Goal: Task Accomplishment & Management: Use online tool/utility

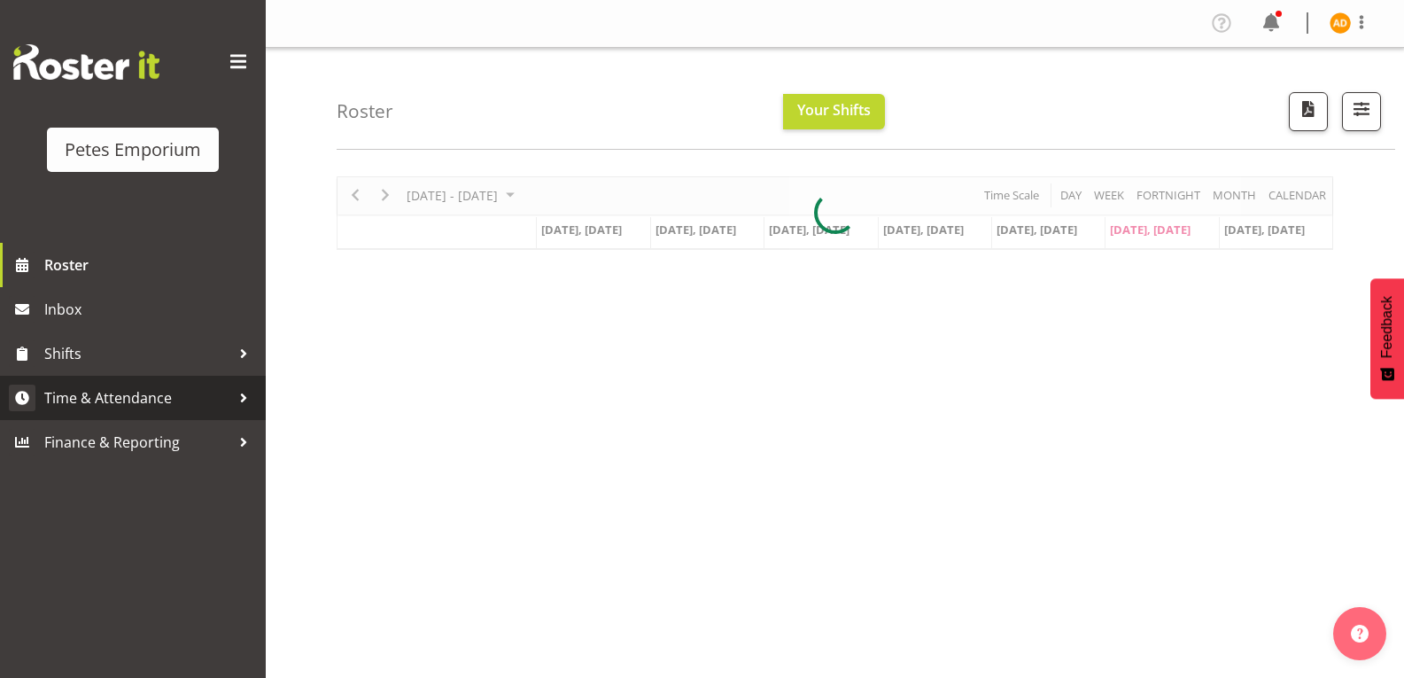
click at [228, 397] on span "Time & Attendance" at bounding box center [137, 397] width 186 height 27
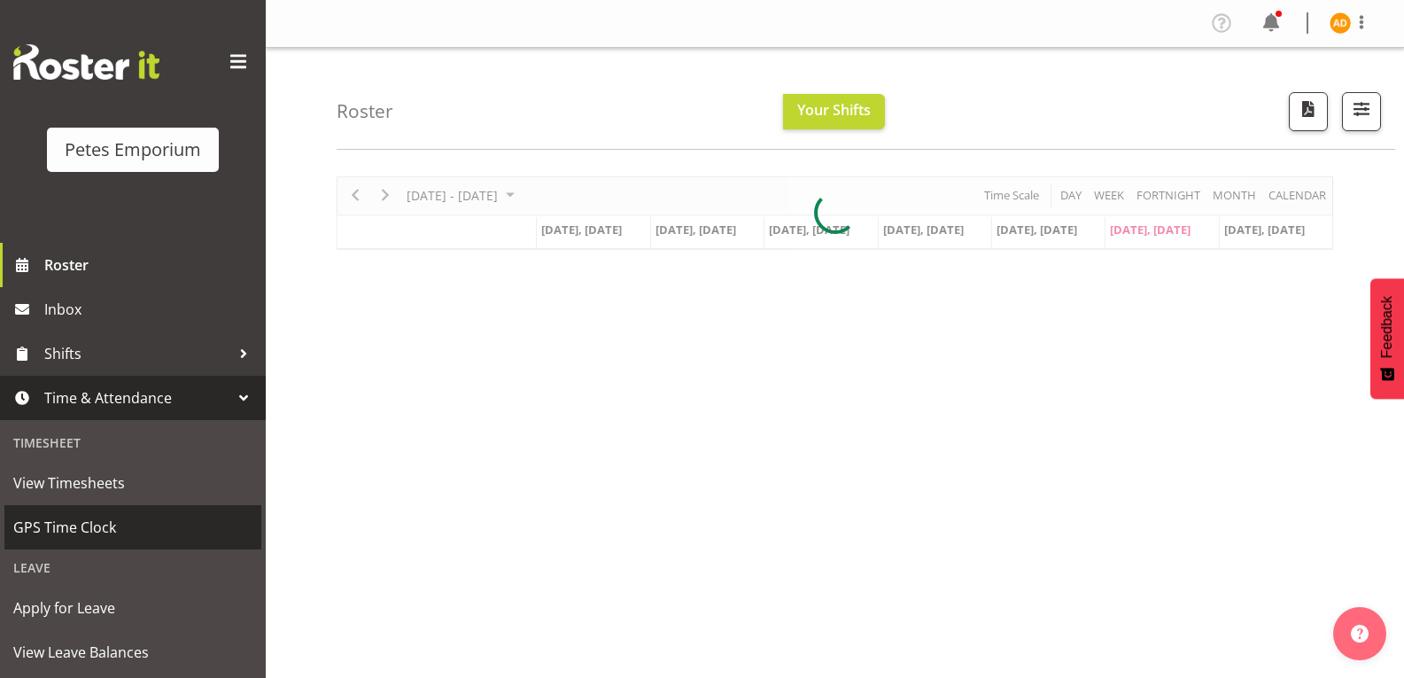
click at [167, 540] on span "GPS Time Clock" at bounding box center [132, 527] width 239 height 27
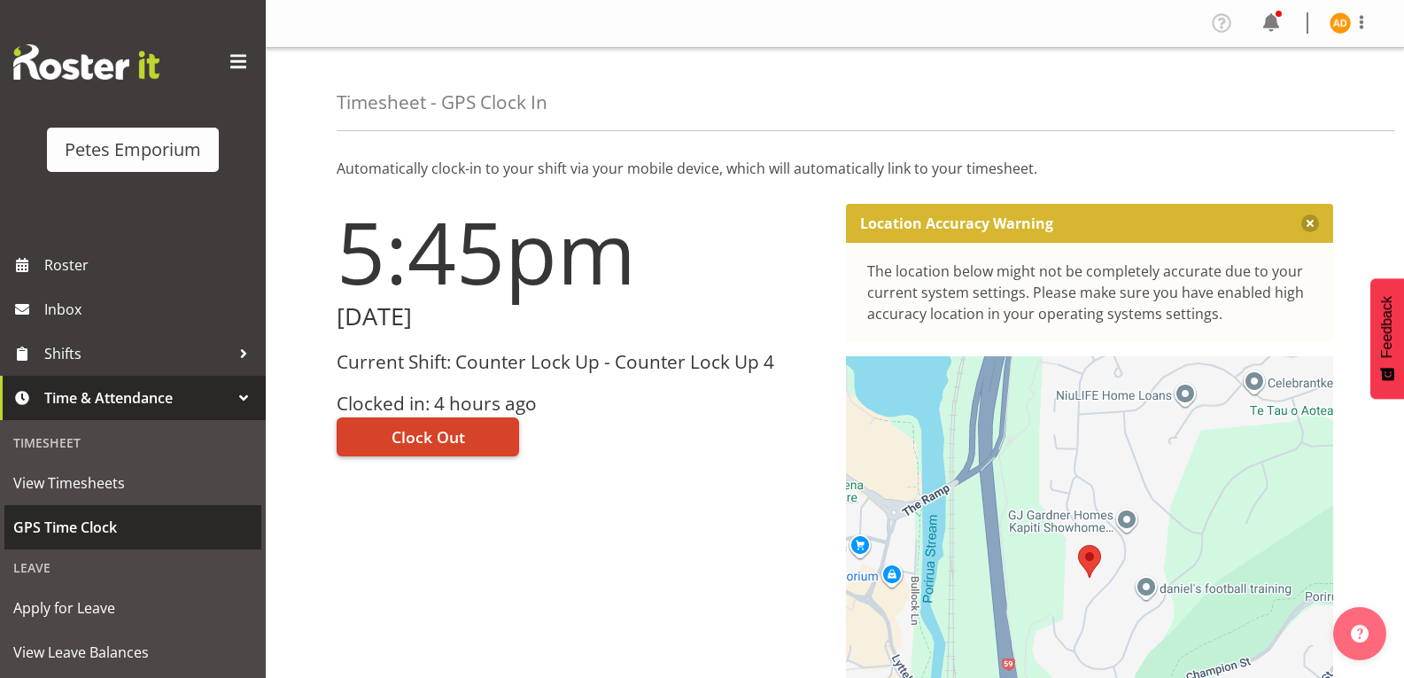
click at [429, 432] on span "Clock Out" at bounding box center [429, 436] width 74 height 23
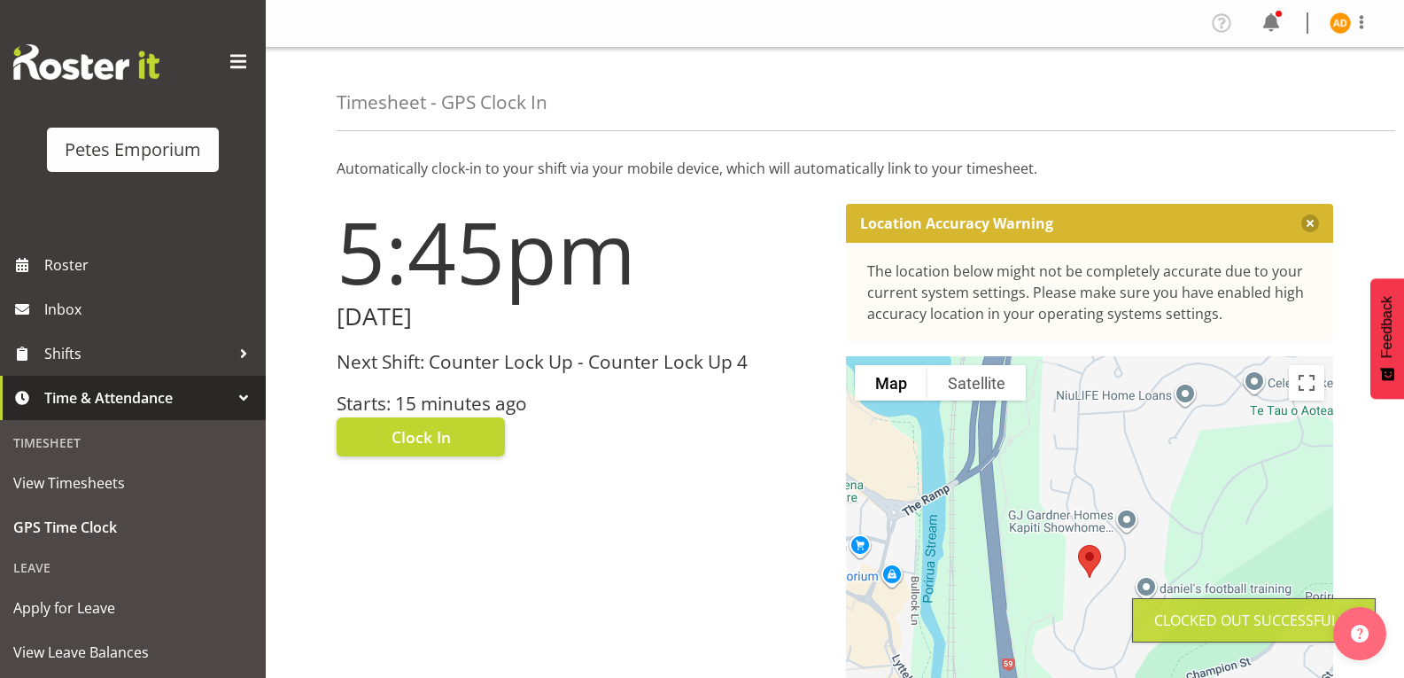
click at [1332, 30] on img at bounding box center [1340, 22] width 21 height 21
click at [1288, 103] on link "Log Out" at bounding box center [1287, 93] width 170 height 32
